Goal: Find specific page/section: Find specific page/section

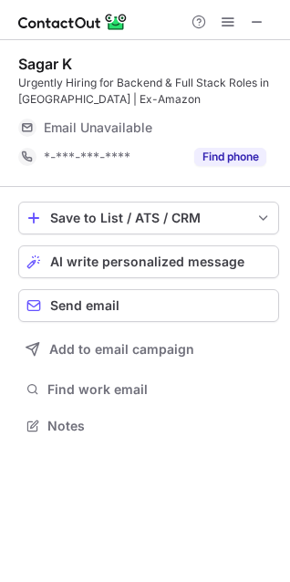
scroll to position [413, 290]
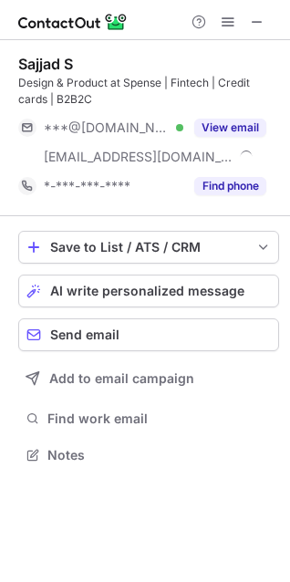
scroll to position [443, 290]
